Goal: Transaction & Acquisition: Book appointment/travel/reservation

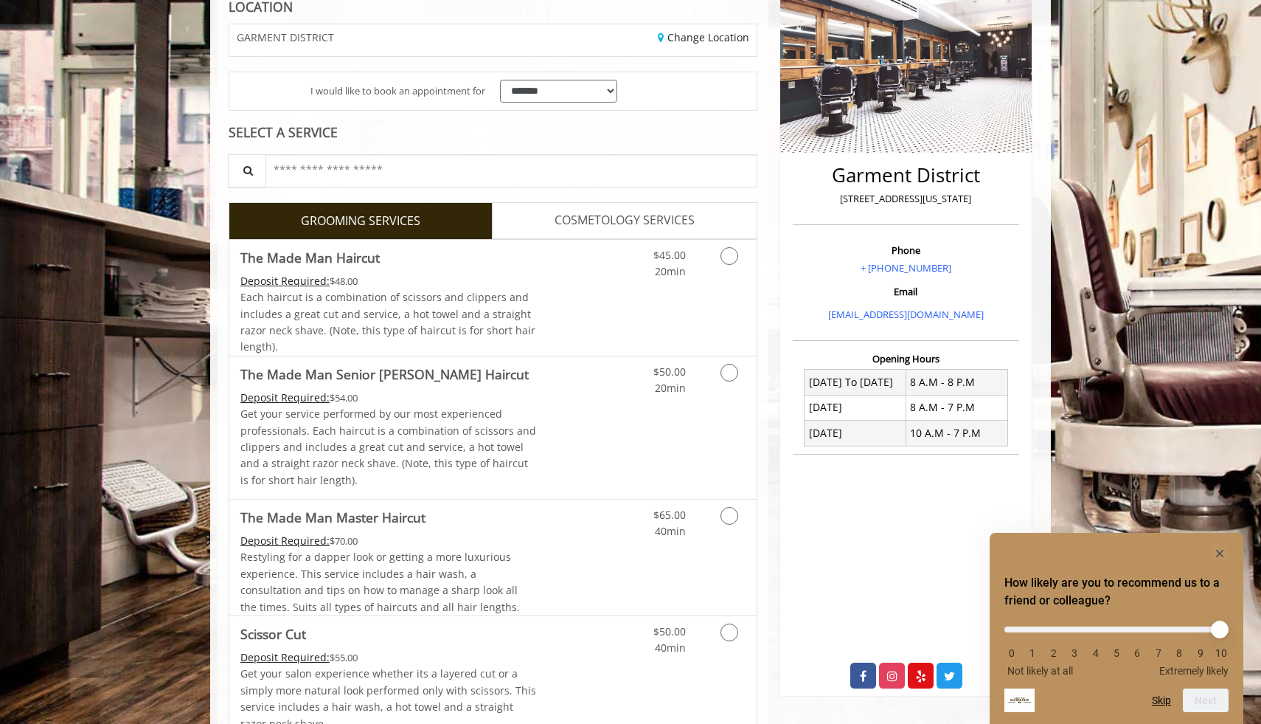
scroll to position [226, 0]
click at [733, 258] on icon "Grooming services" at bounding box center [730, 255] width 18 height 18
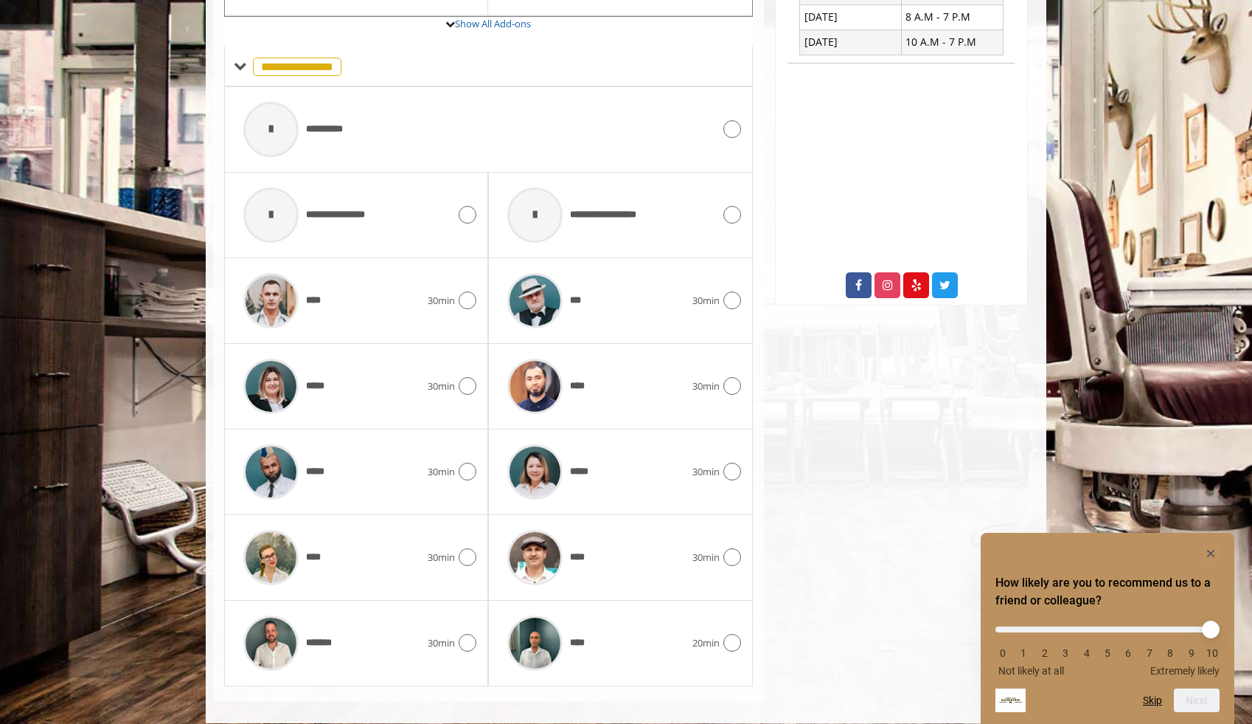
scroll to position [628, 0]
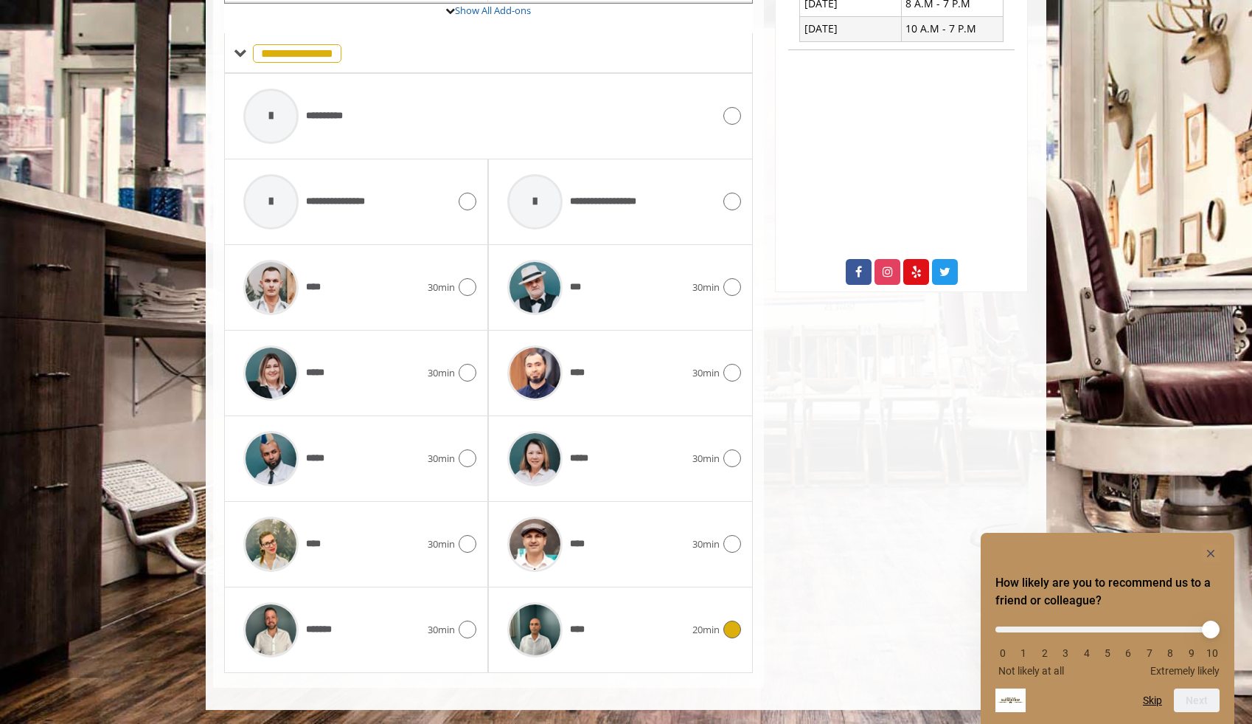
click at [569, 648] on div at bounding box center [535, 629] width 70 height 70
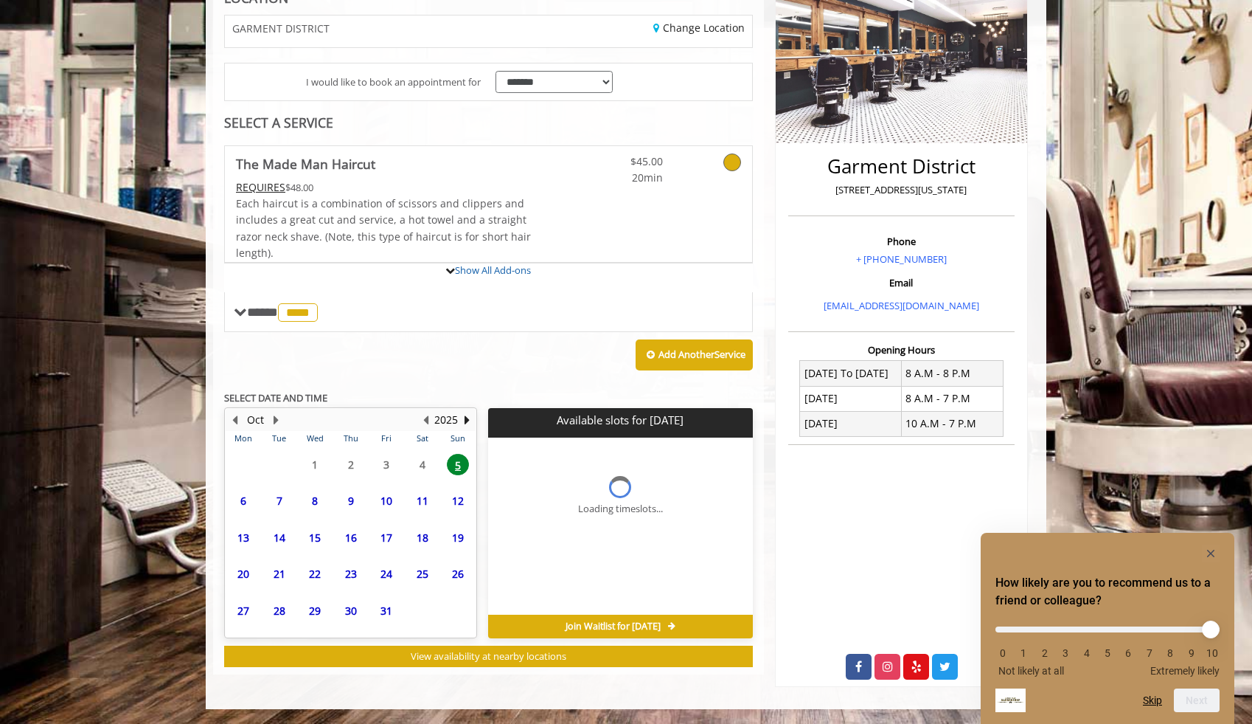
scroll to position [355, 0]
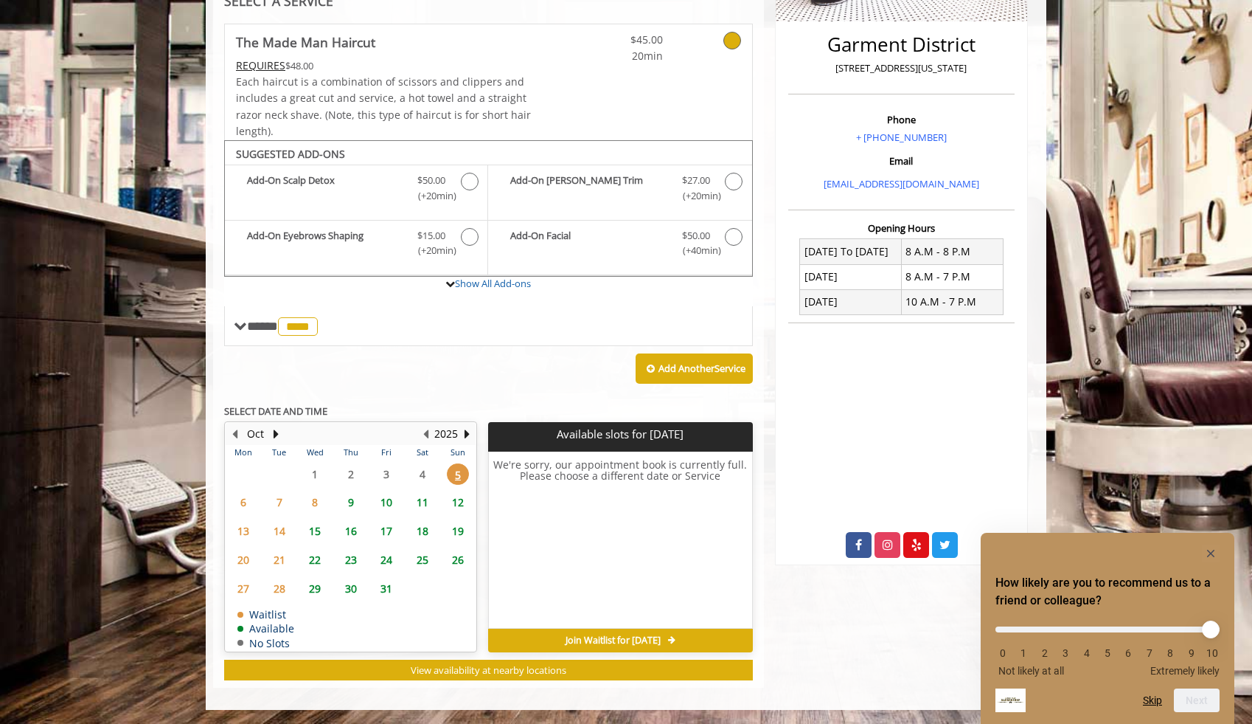
click at [245, 507] on span "6" at bounding box center [243, 501] width 22 height 21
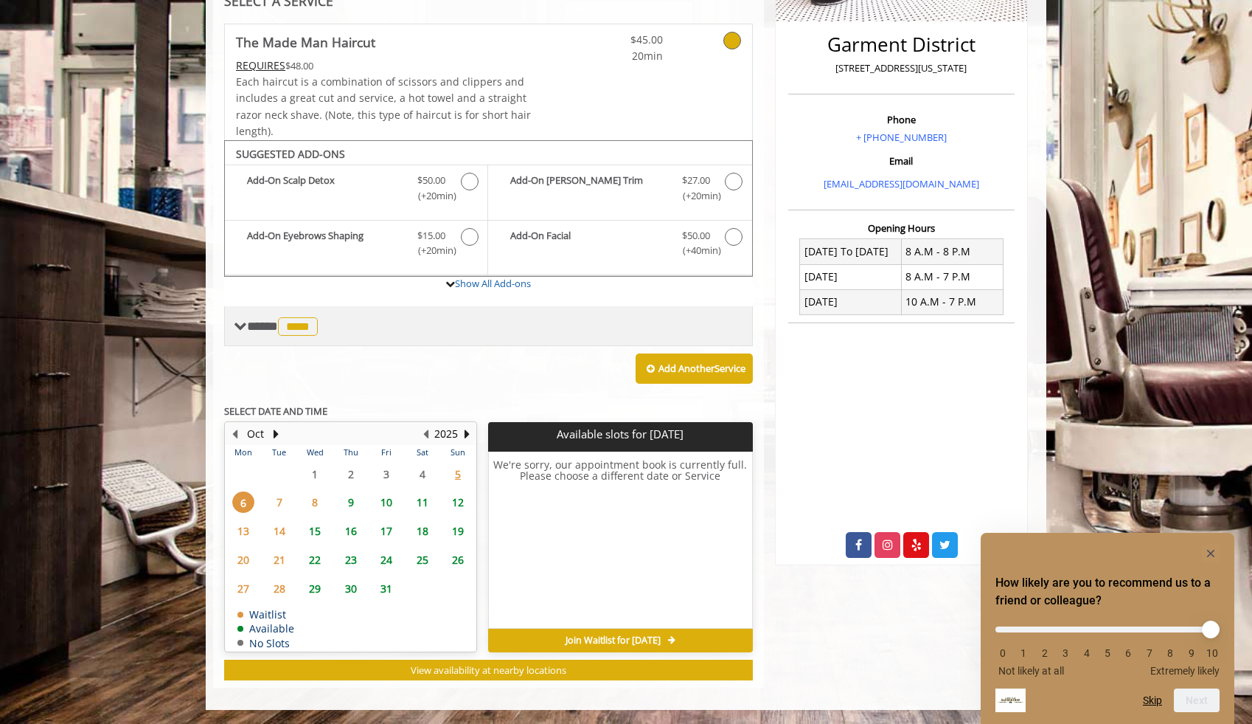
click at [255, 319] on span "**** **** ********" at bounding box center [284, 325] width 74 height 13
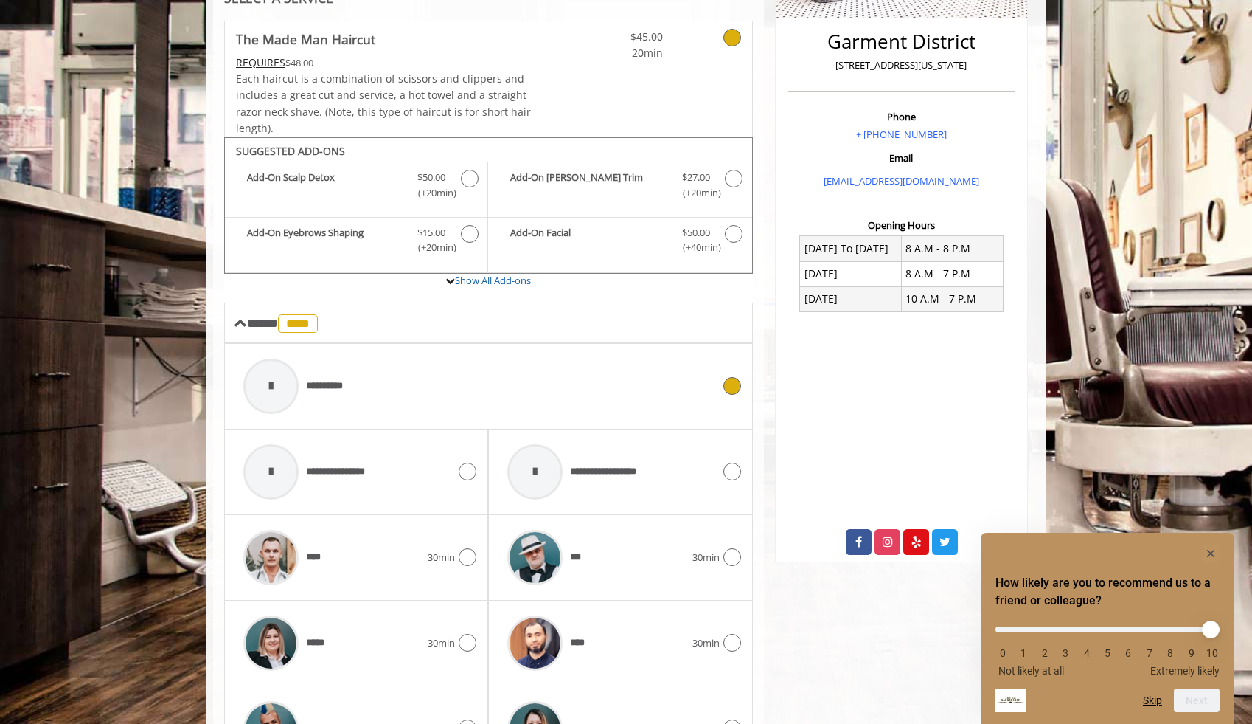
click at [459, 399] on div "**********" at bounding box center [478, 386] width 484 height 70
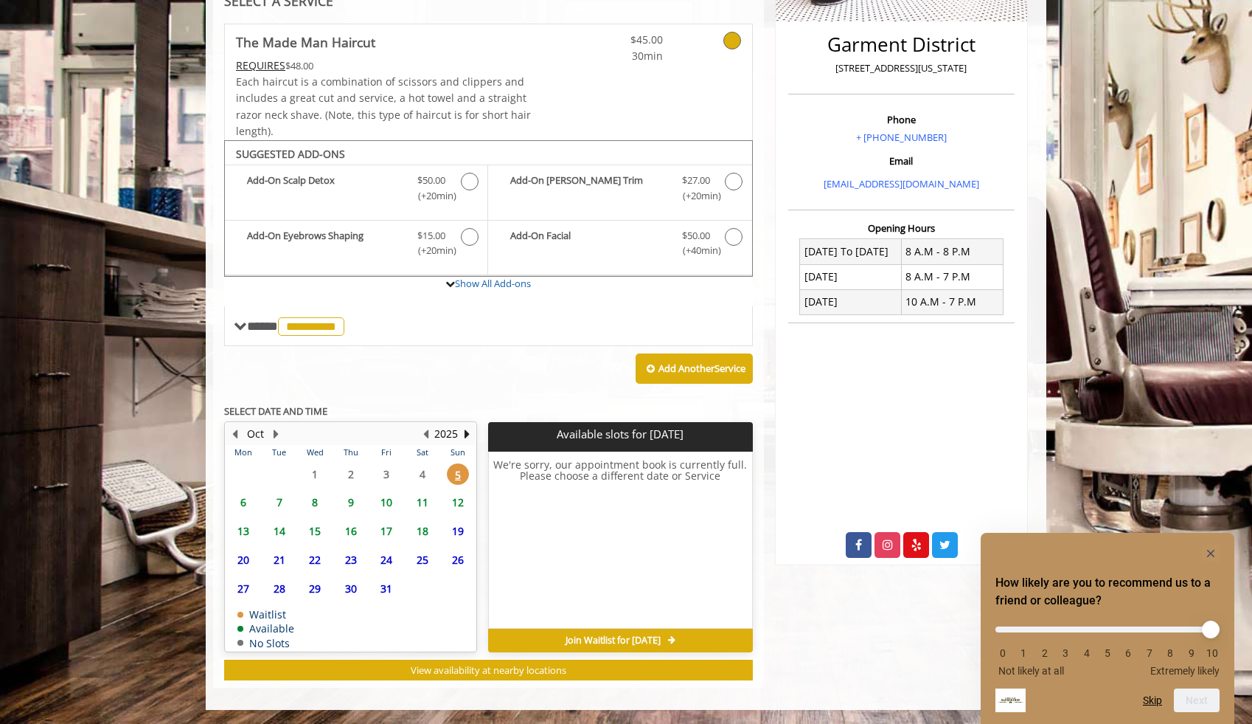
click at [242, 499] on span "6" at bounding box center [243, 501] width 22 height 21
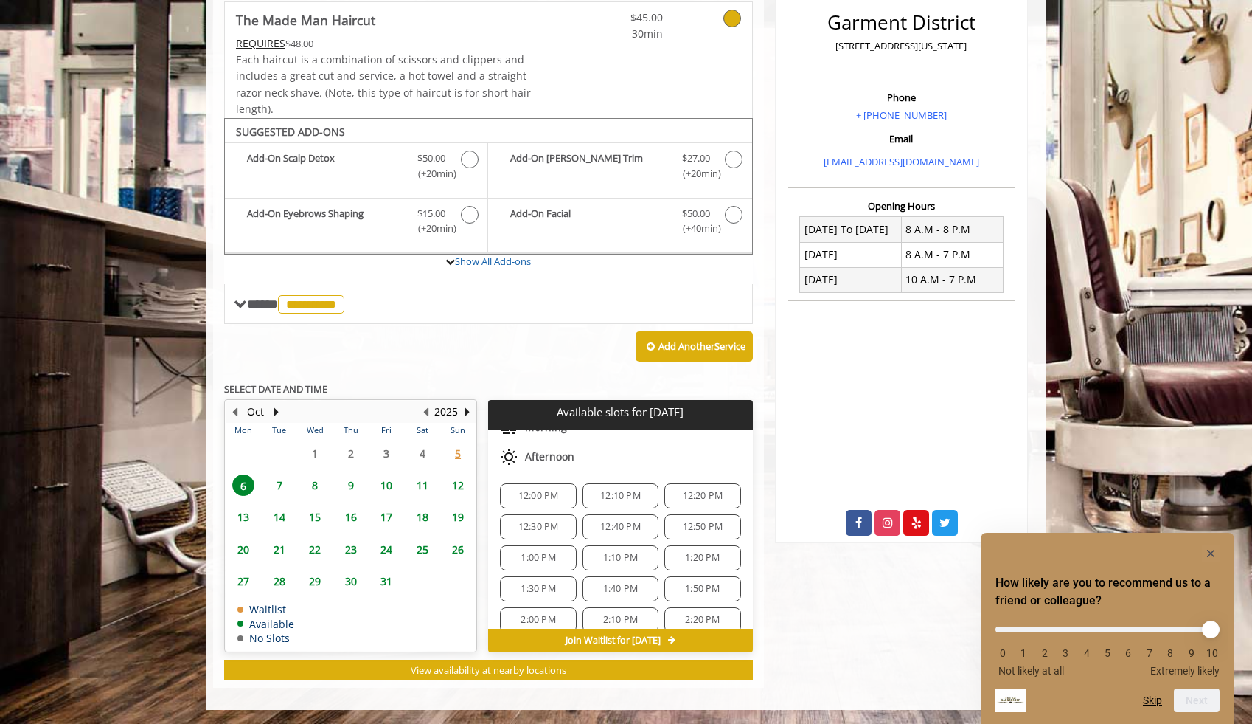
scroll to position [287, 0]
click at [454, 451] on span "5" at bounding box center [458, 453] width 22 height 21
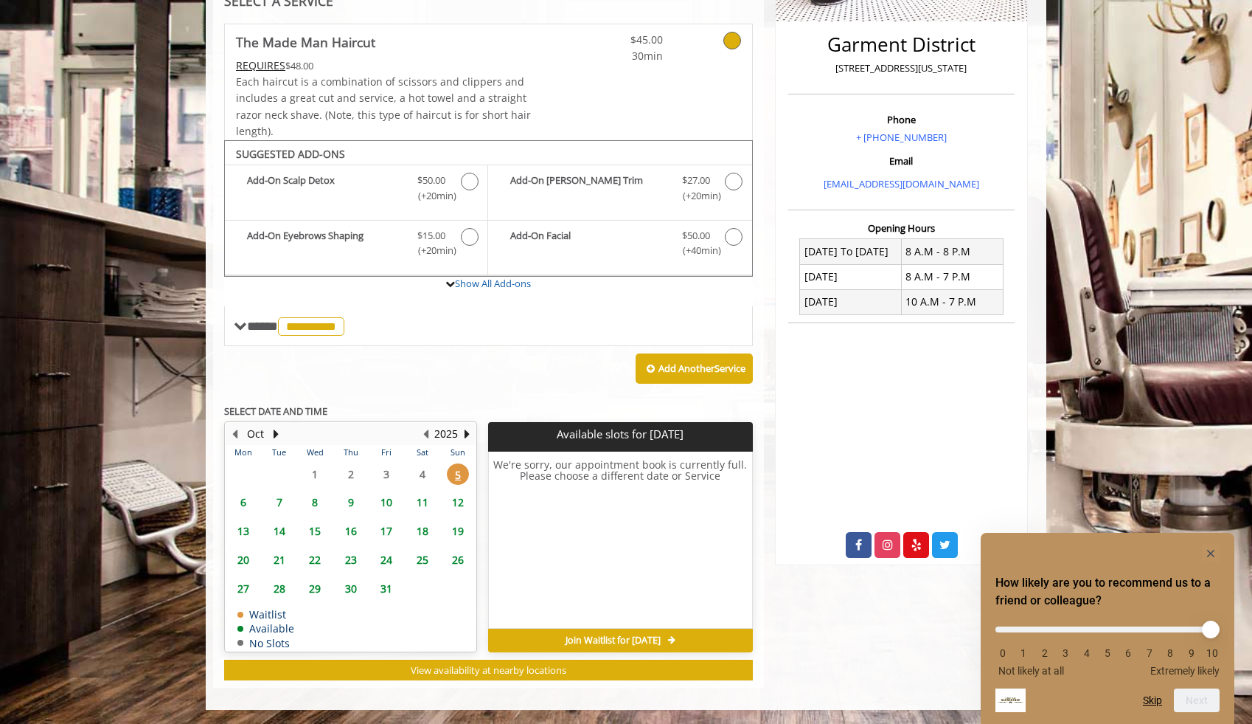
click at [235, 493] on span "6" at bounding box center [243, 501] width 22 height 21
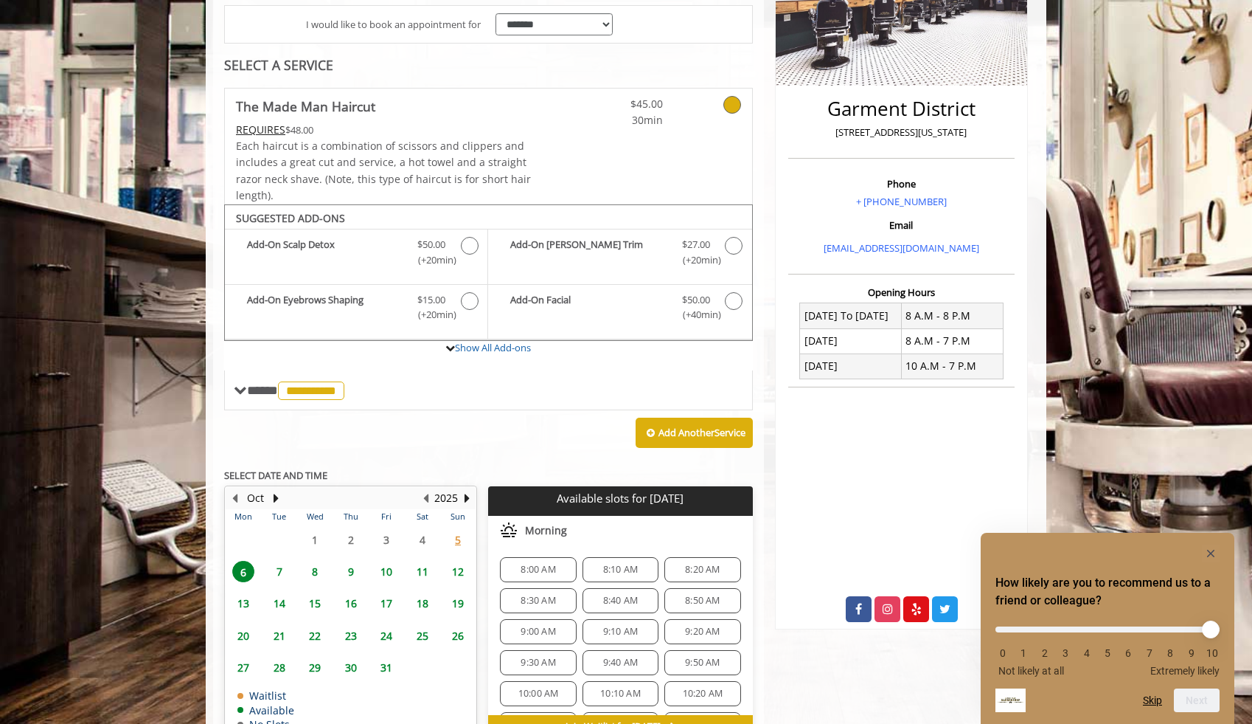
scroll to position [378, 0]
